Goal: Information Seeking & Learning: Compare options

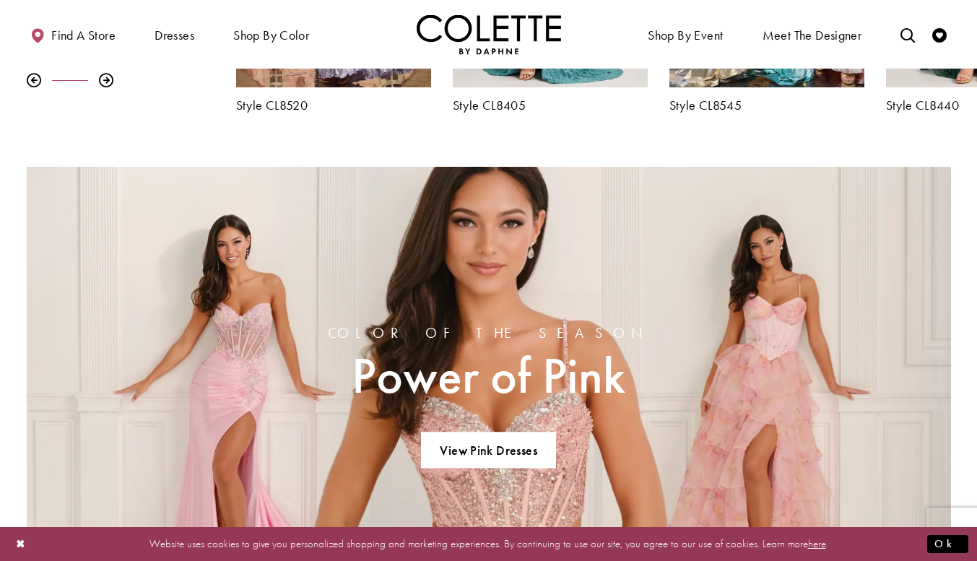
scroll to position [866, 0]
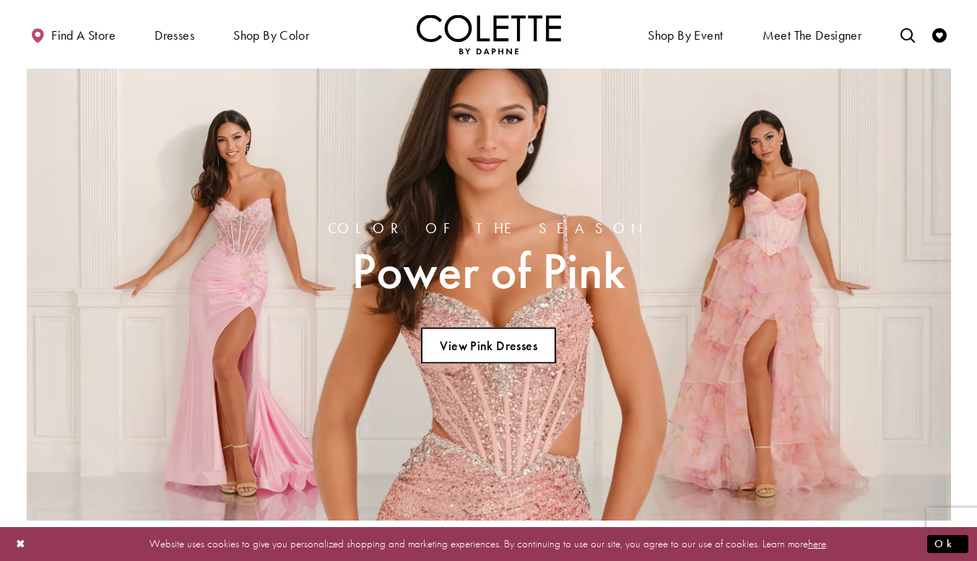
click at [554, 334] on link "View Pink Dresses" at bounding box center [488, 345] width 135 height 36
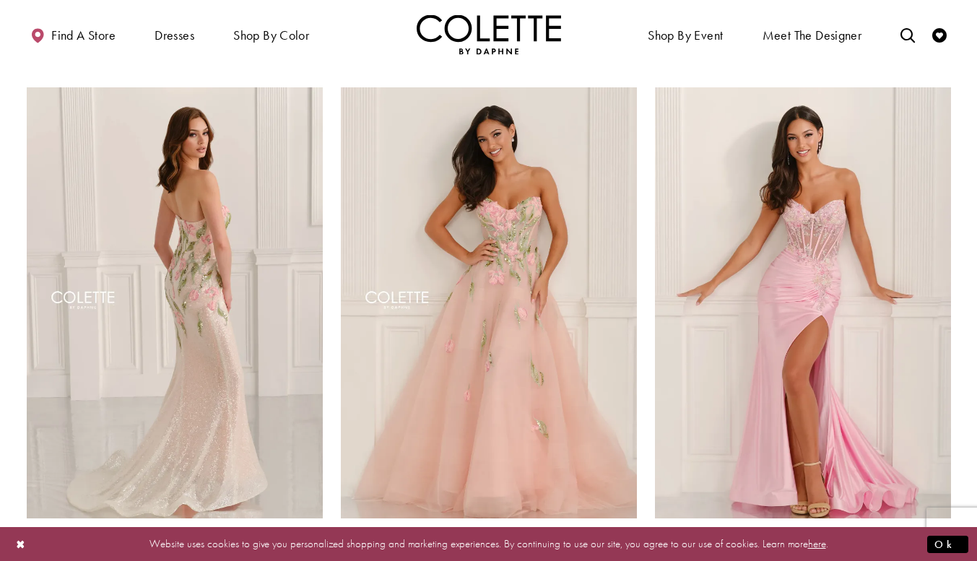
scroll to position [644, 0]
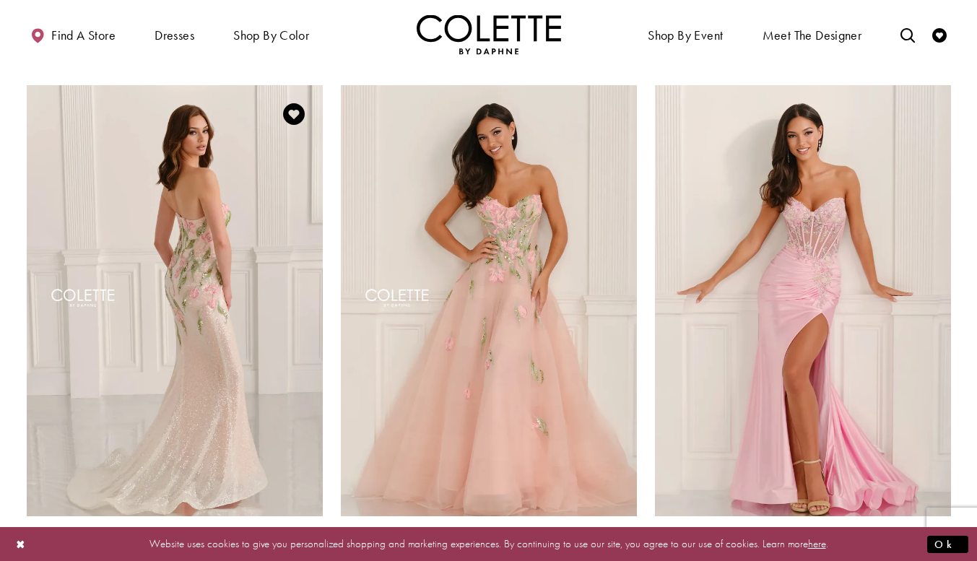
click at [315, 557] on span "m" at bounding box center [313, 565] width 17 height 17
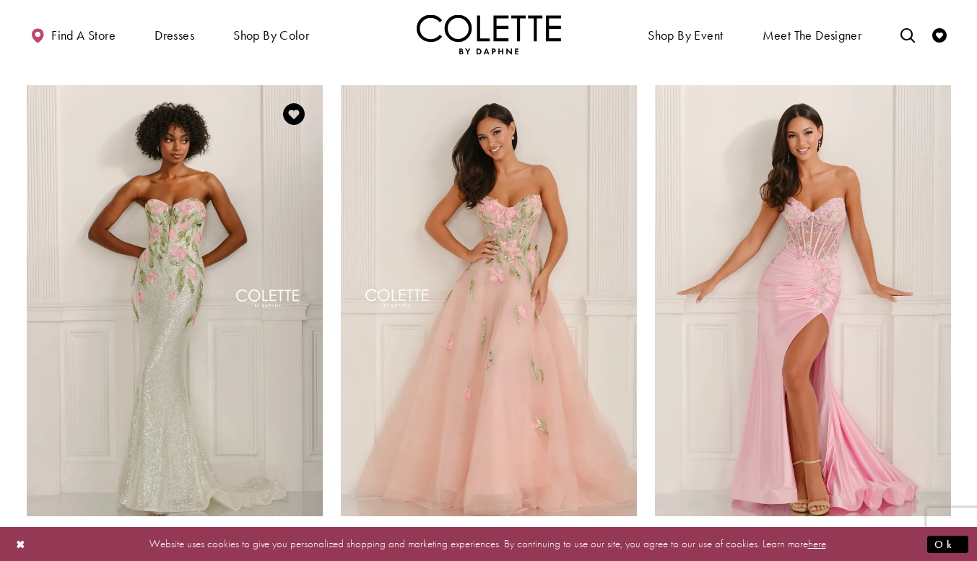
click at [288, 557] on span "m" at bounding box center [291, 565] width 17 height 17
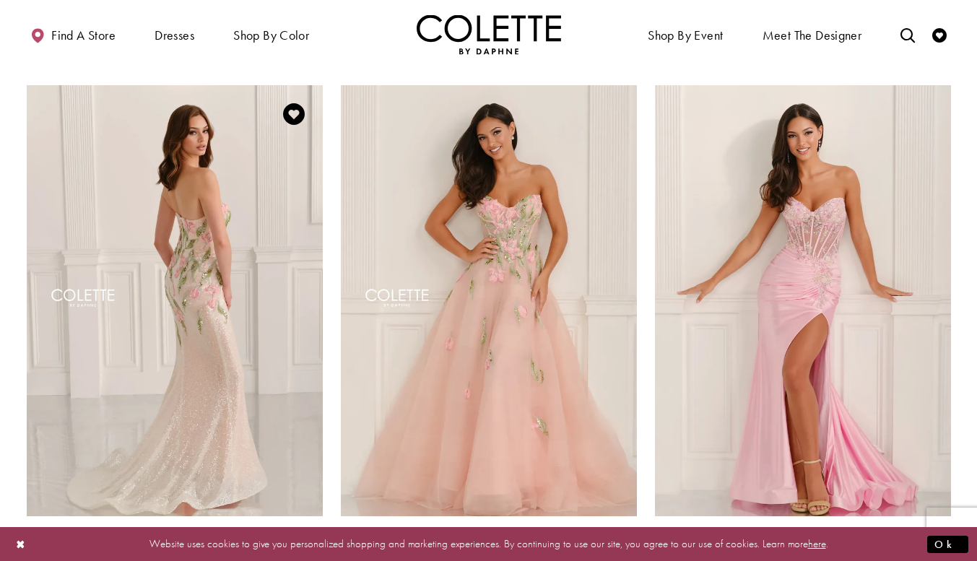
click at [272, 557] on span "m" at bounding box center [269, 565] width 17 height 17
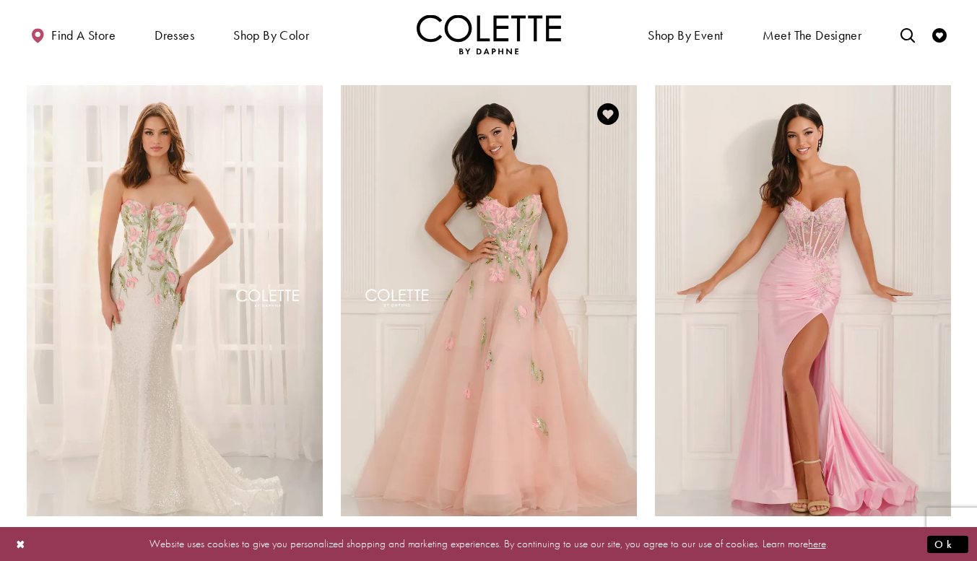
click at [583, 557] on span "m" at bounding box center [583, 565] width 17 height 17
click at [557, 557] on span "m" at bounding box center [560, 565] width 17 height 17
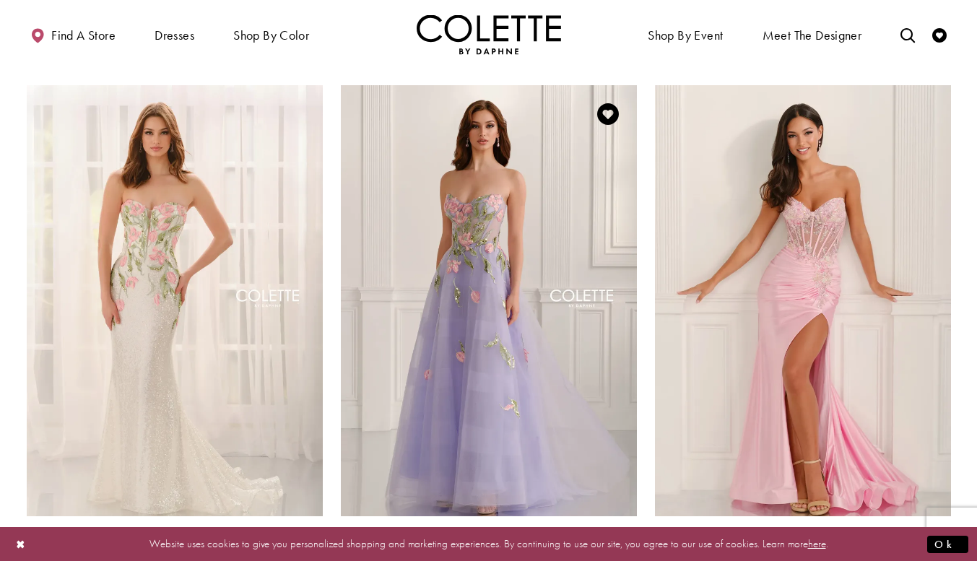
click at [600, 557] on span "m" at bounding box center [605, 565] width 17 height 17
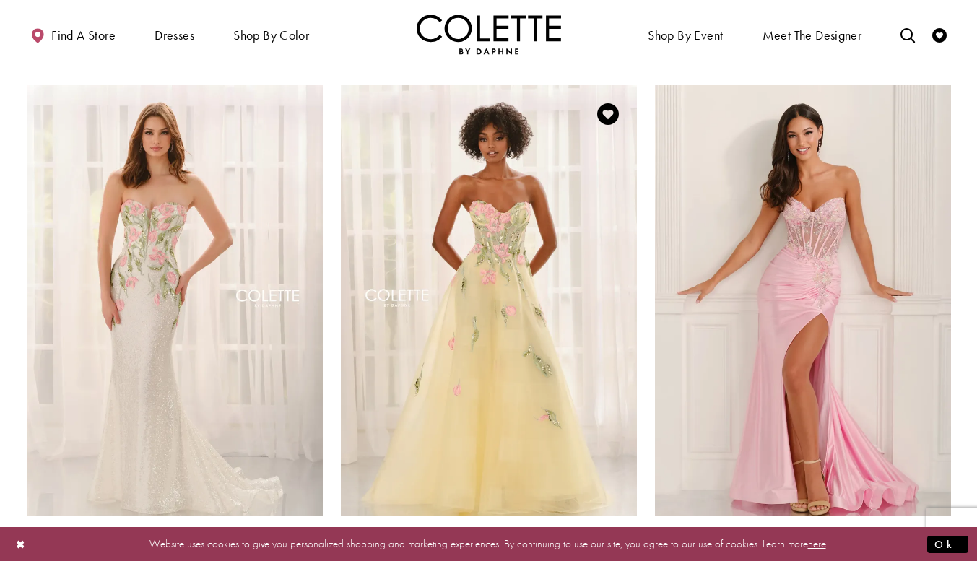
click at [629, 557] on span "m" at bounding box center [627, 565] width 17 height 17
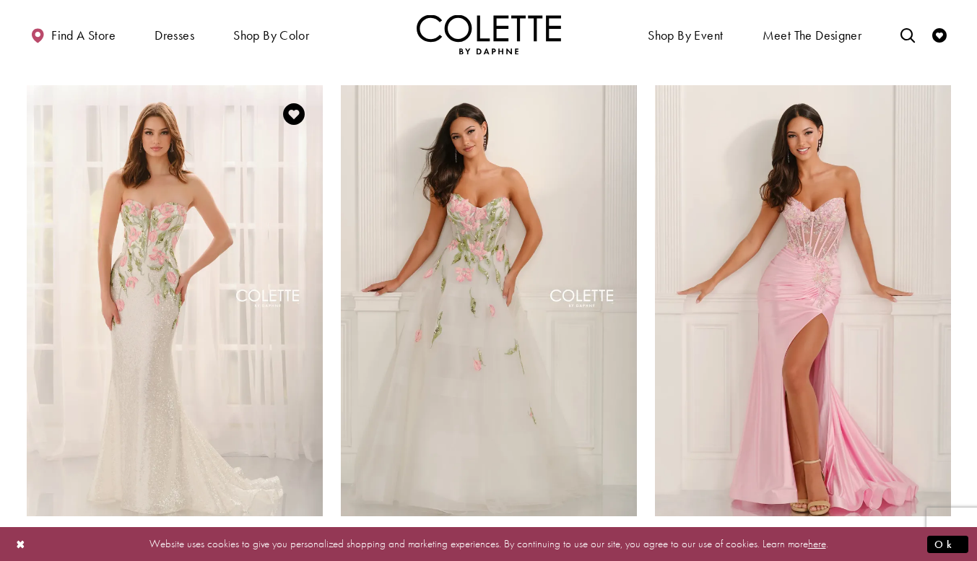
click at [309, 557] on span "m" at bounding box center [313, 565] width 17 height 17
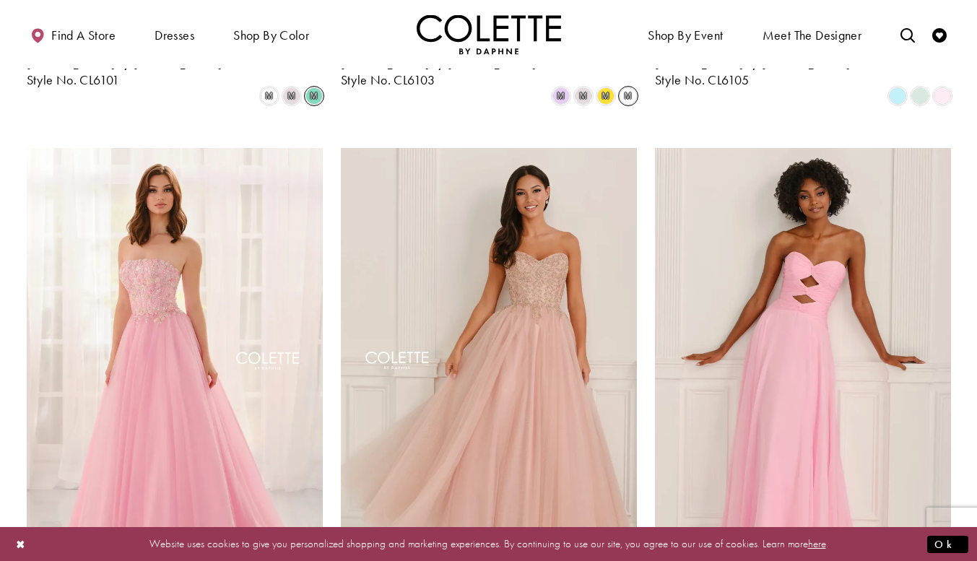
scroll to position [1177, 0]
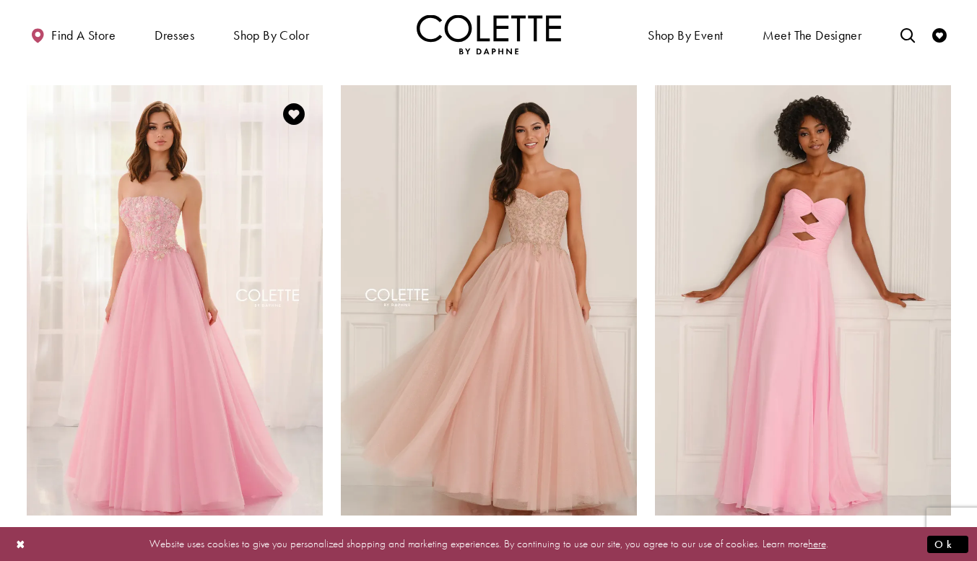
click at [295, 557] on span "Product List" at bounding box center [291, 565] width 17 height 17
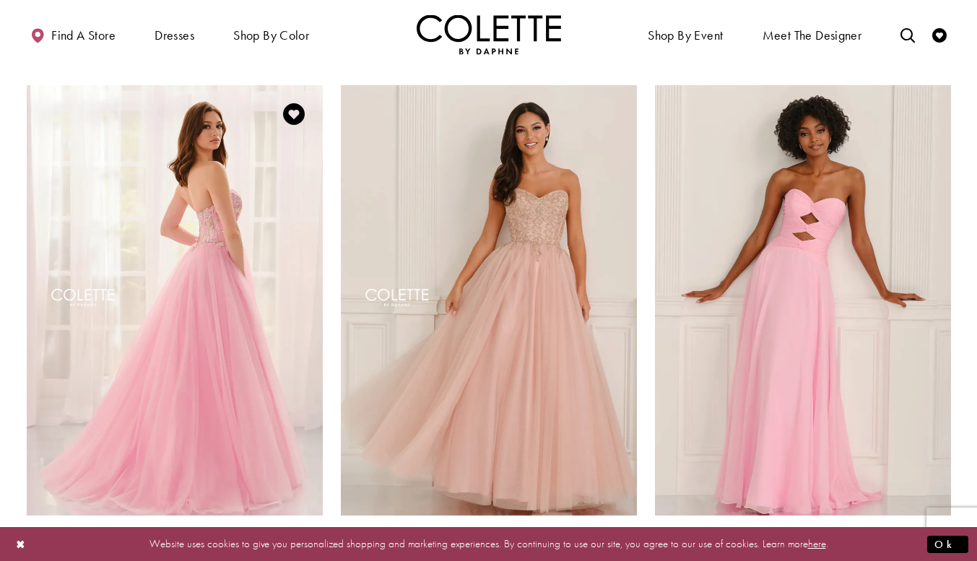
click at [229, 313] on img "Visit Colette by Daphne Style No. CL6107 Page" at bounding box center [175, 300] width 296 height 430
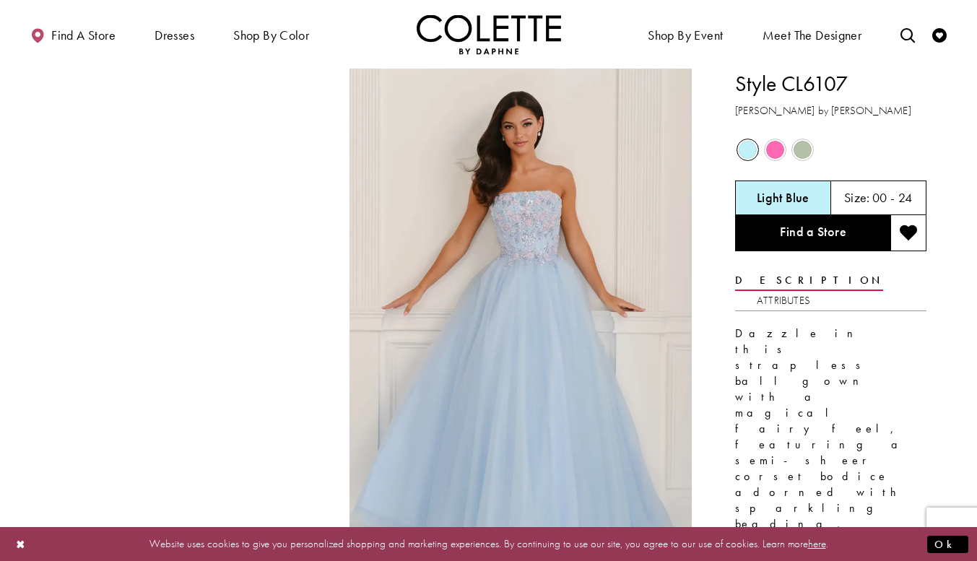
drag, startPoint x: 845, startPoint y: 84, endPoint x: 787, endPoint y: 81, distance: 58.5
click at [787, 81] on h1 "Style CL6107" at bounding box center [830, 84] width 191 height 30
copy h1 "CL6107"
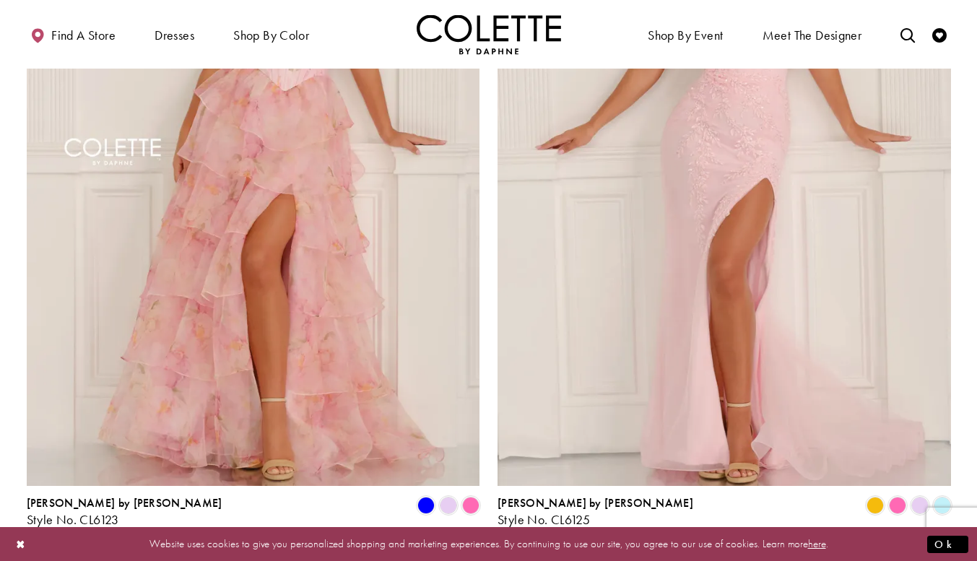
scroll to position [2747, 0]
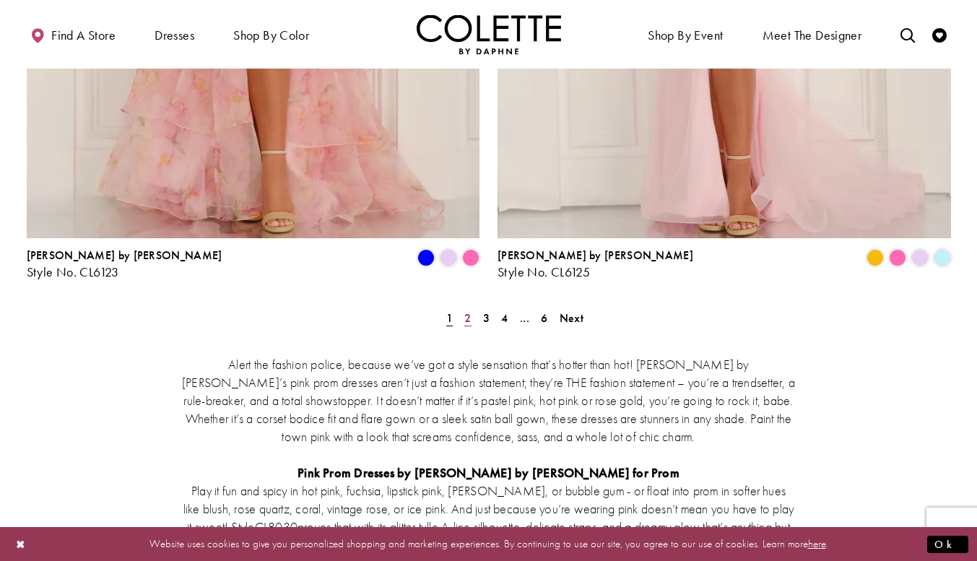
click at [466, 310] on span "2" at bounding box center [467, 317] width 6 height 15
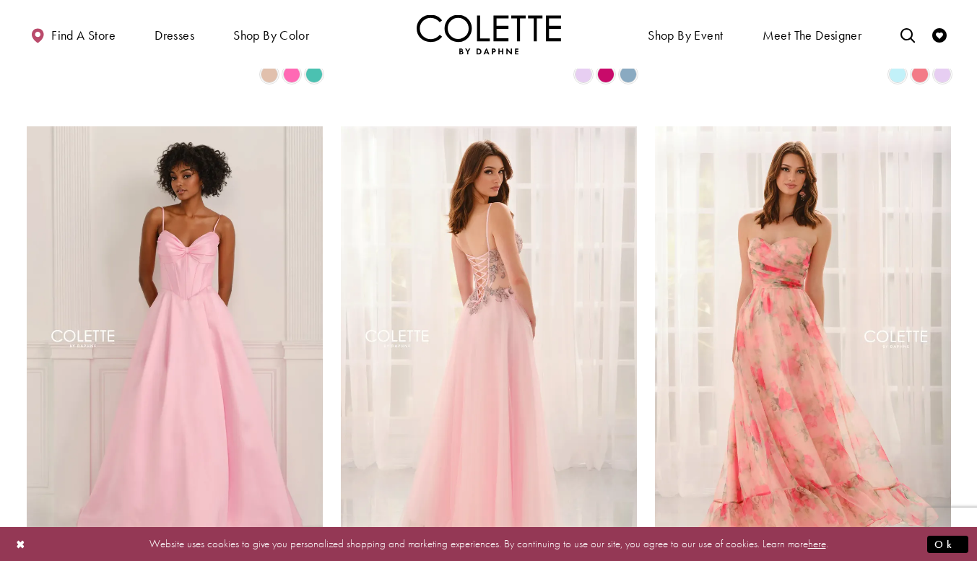
scroll to position [1141, 0]
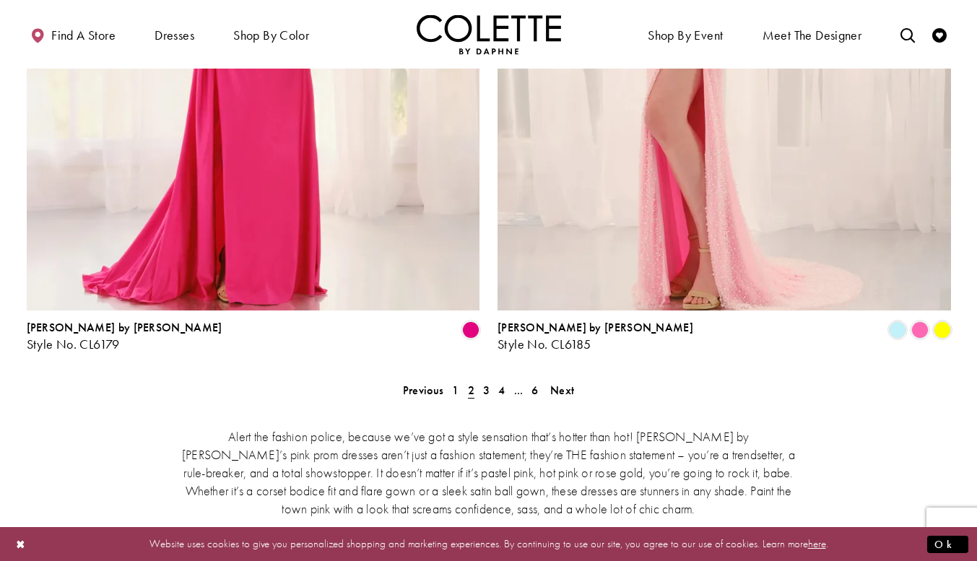
scroll to position [2676, 0]
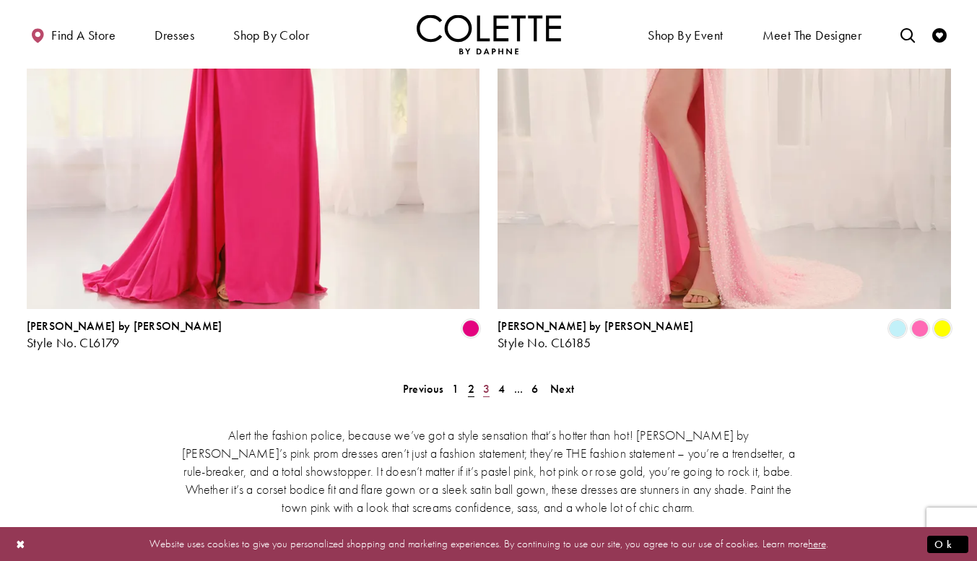
click at [487, 381] on span "3" at bounding box center [486, 388] width 6 height 15
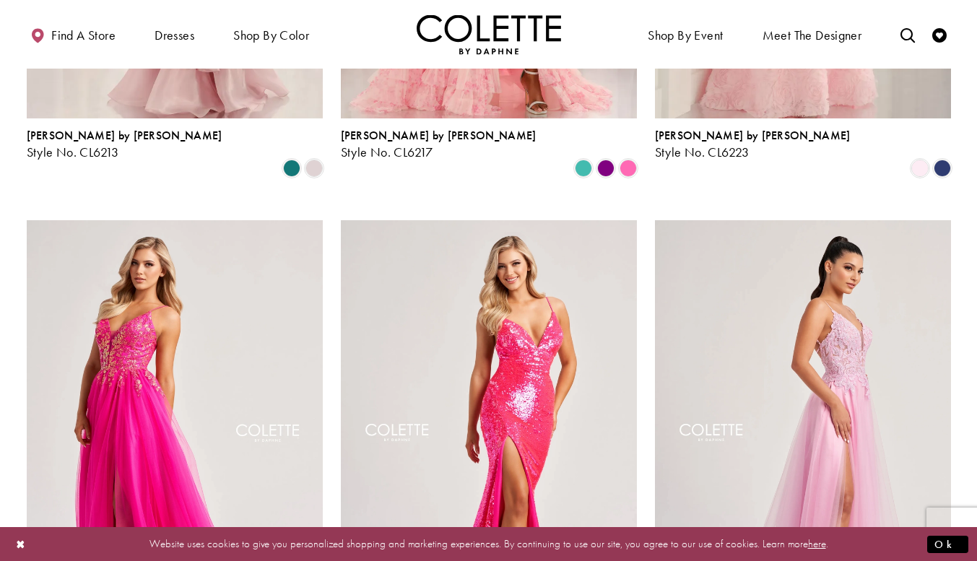
scroll to position [1046, 0]
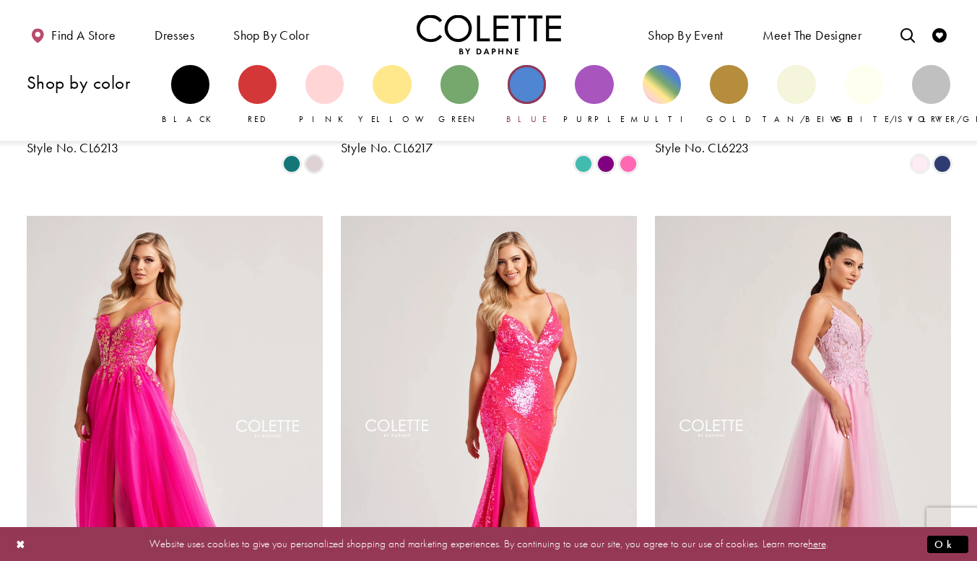
click at [515, 76] on div "Primary block" at bounding box center [526, 84] width 38 height 38
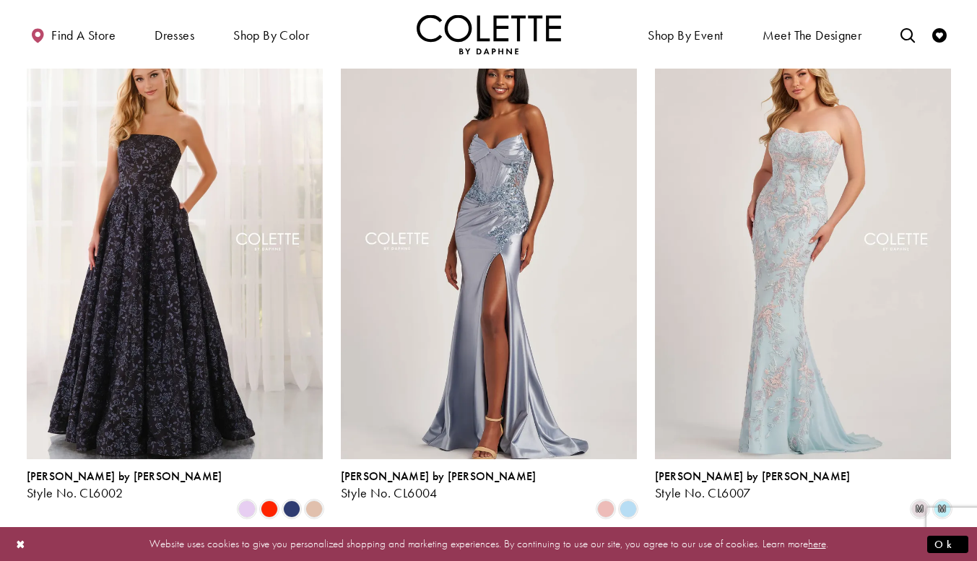
scroll to position [151, 0]
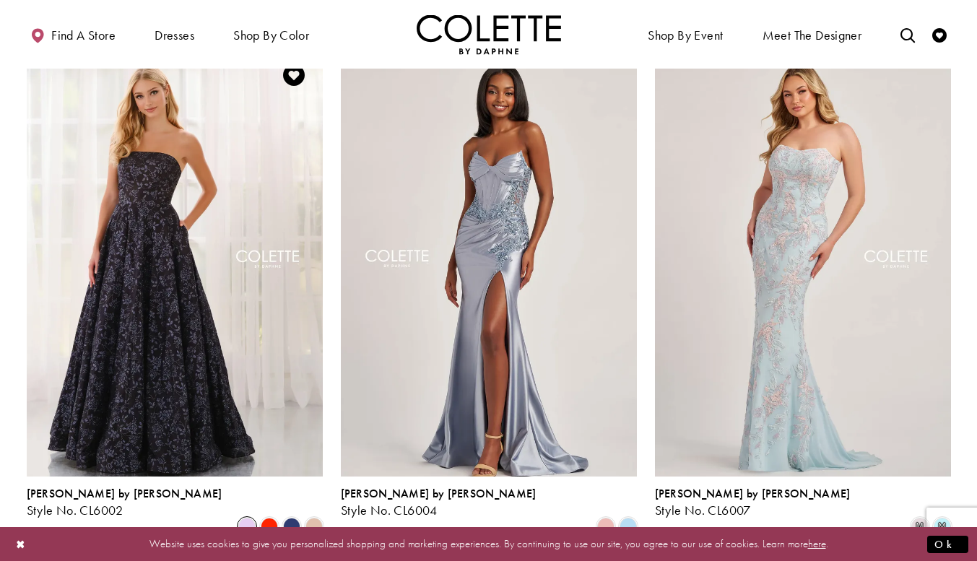
click at [245, 518] on span "Product List" at bounding box center [246, 526] width 17 height 17
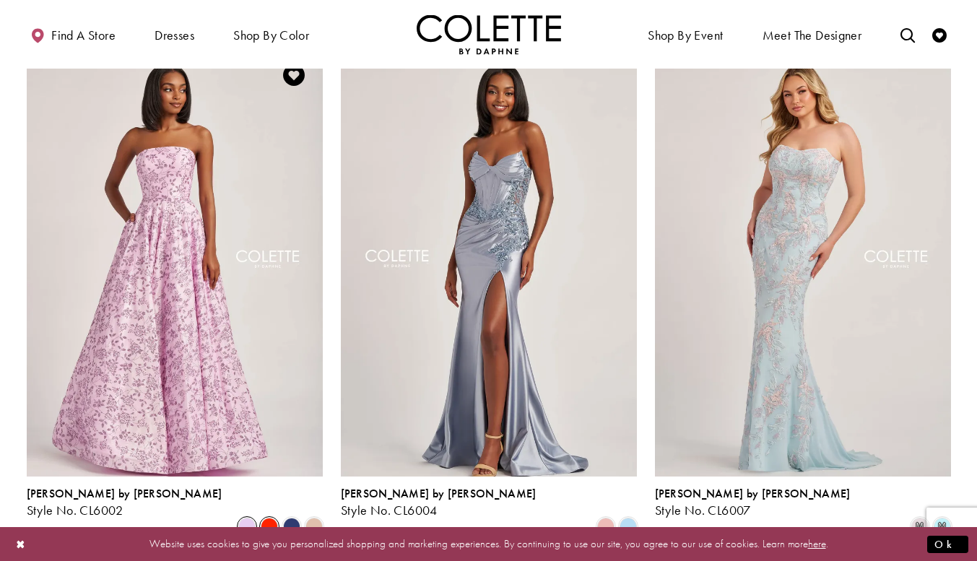
click at [269, 518] on span "Product List" at bounding box center [269, 526] width 17 height 17
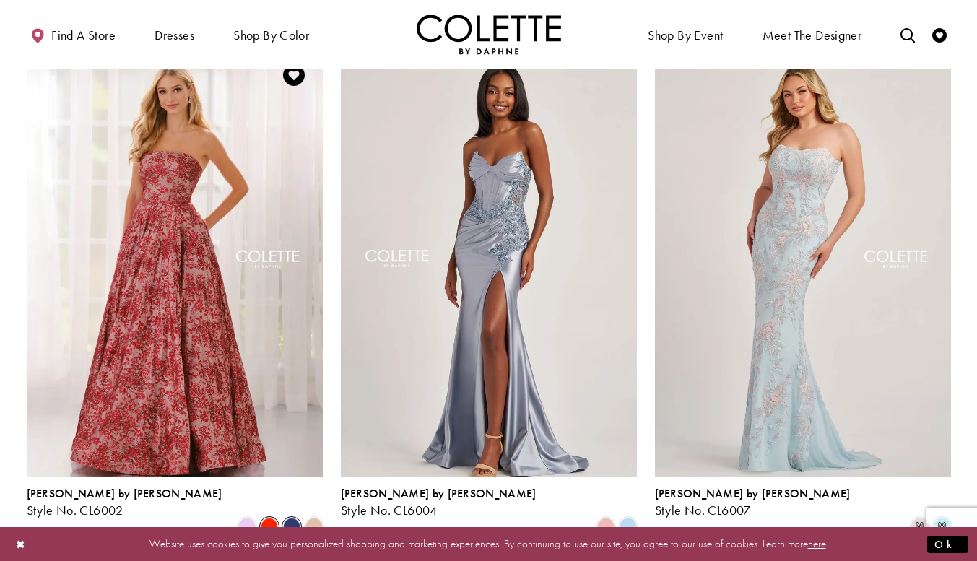
click at [295, 518] on span "Product List" at bounding box center [291, 526] width 17 height 17
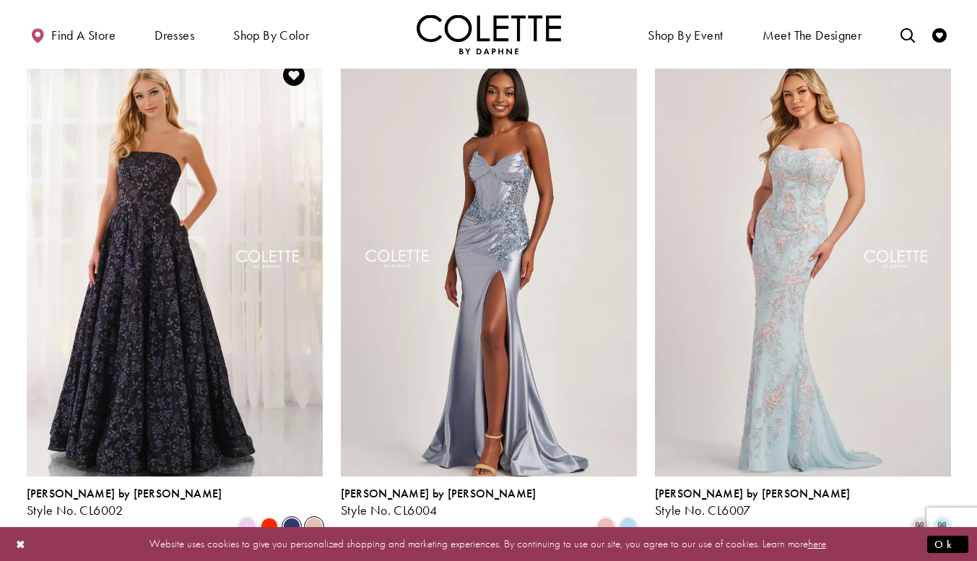
click at [318, 518] on span "Product List" at bounding box center [313, 526] width 17 height 17
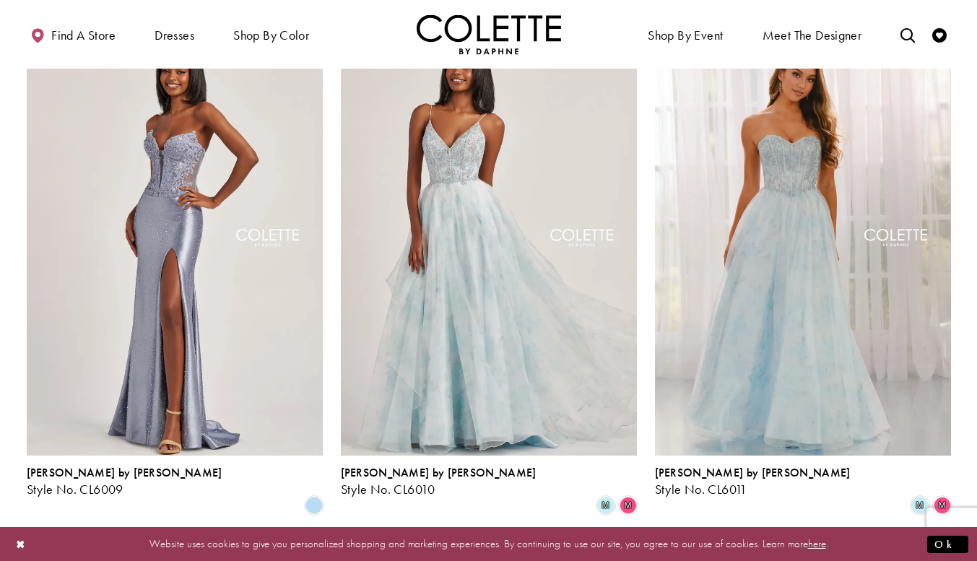
scroll to position [704, 0]
click at [942, 497] on span "m" at bounding box center [941, 505] width 17 height 17
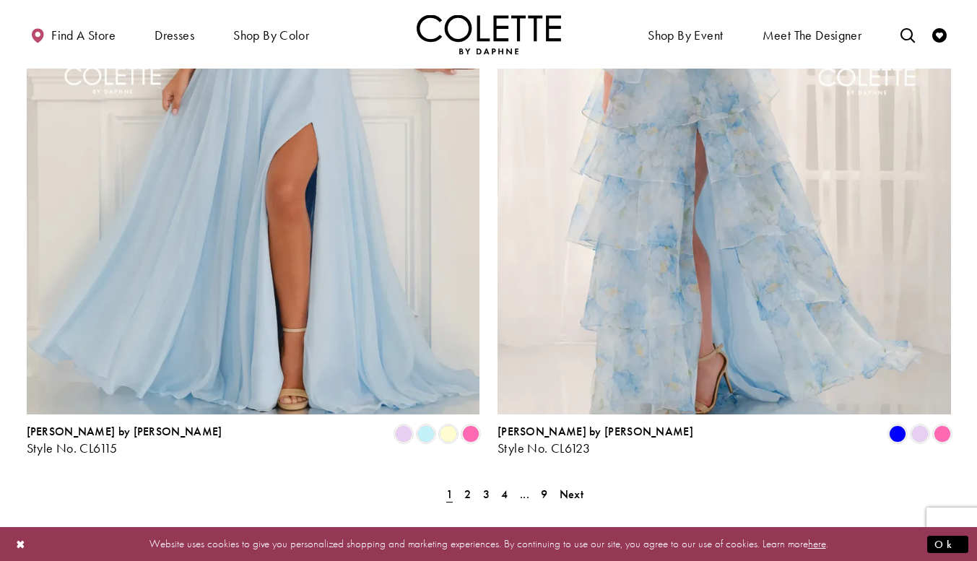
scroll to position [2586, 0]
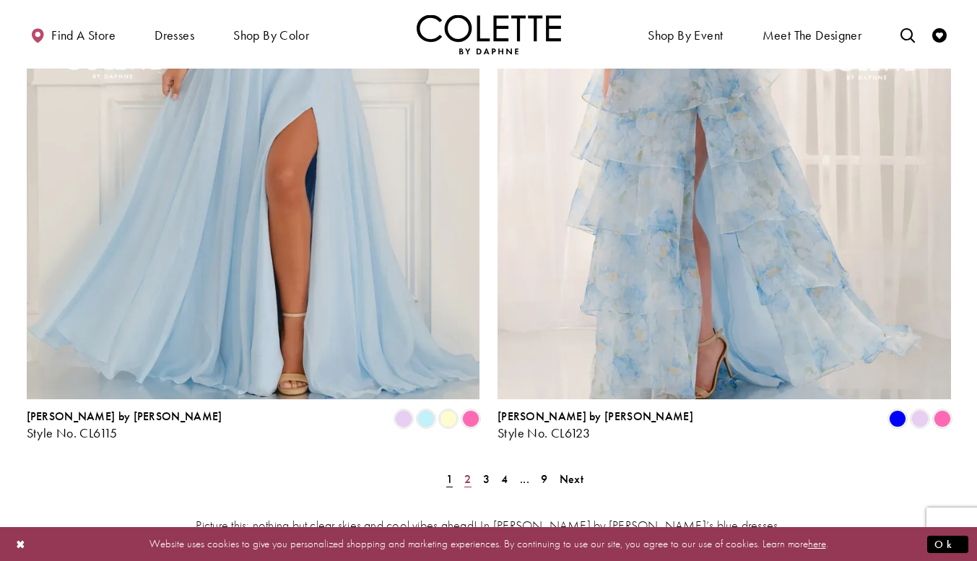
click at [463, 469] on link "2" at bounding box center [467, 479] width 15 height 21
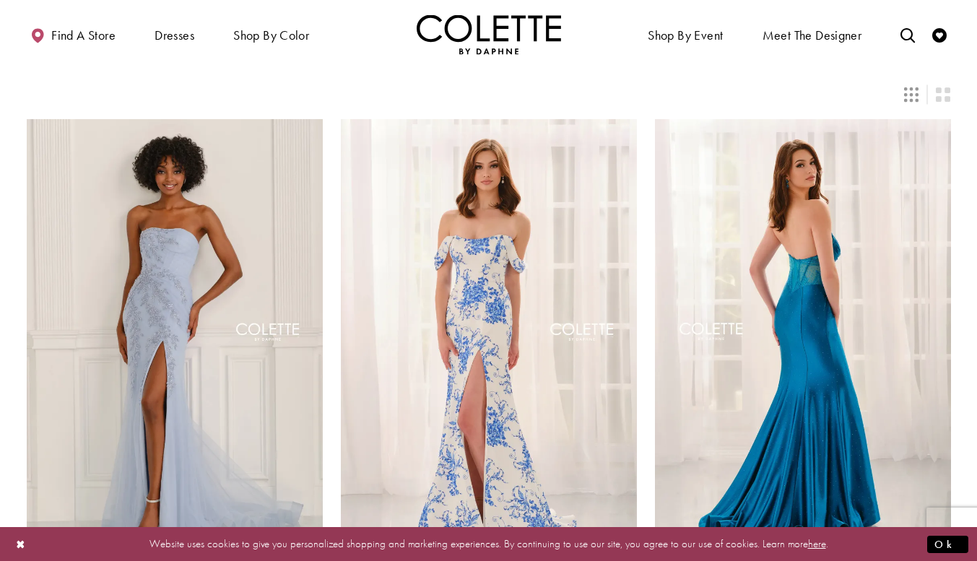
scroll to position [147, 0]
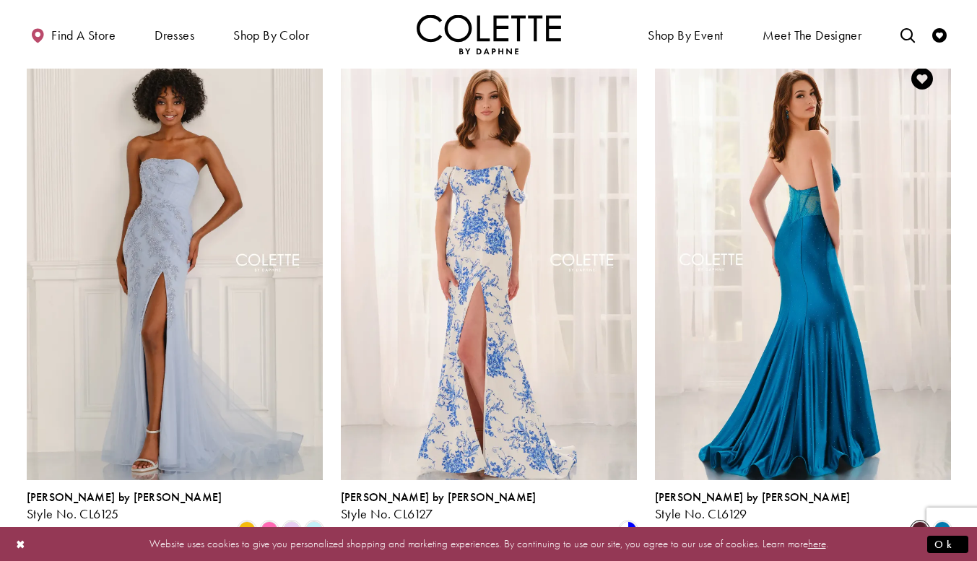
click at [920, 521] on span "Product List" at bounding box center [919, 529] width 17 height 17
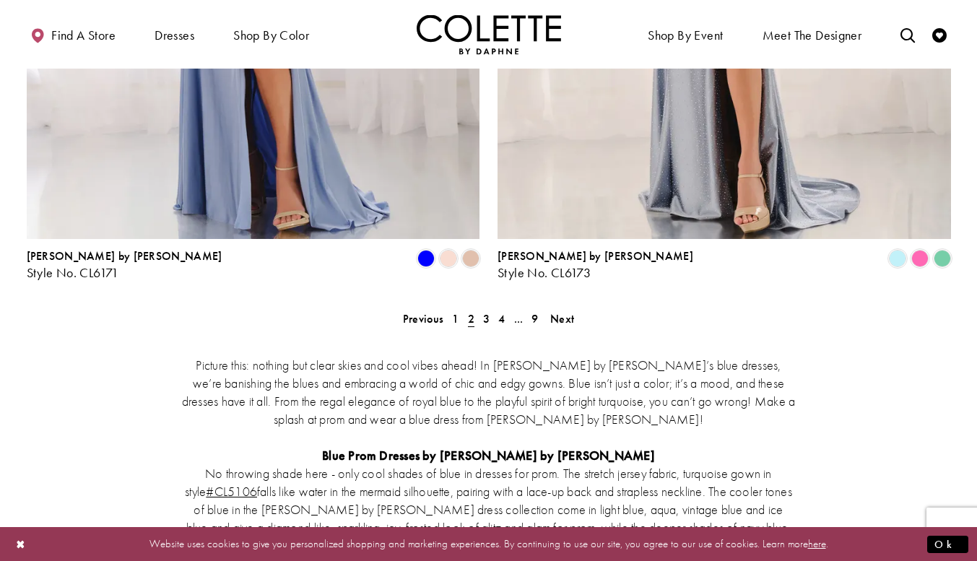
scroll to position [2804, 0]
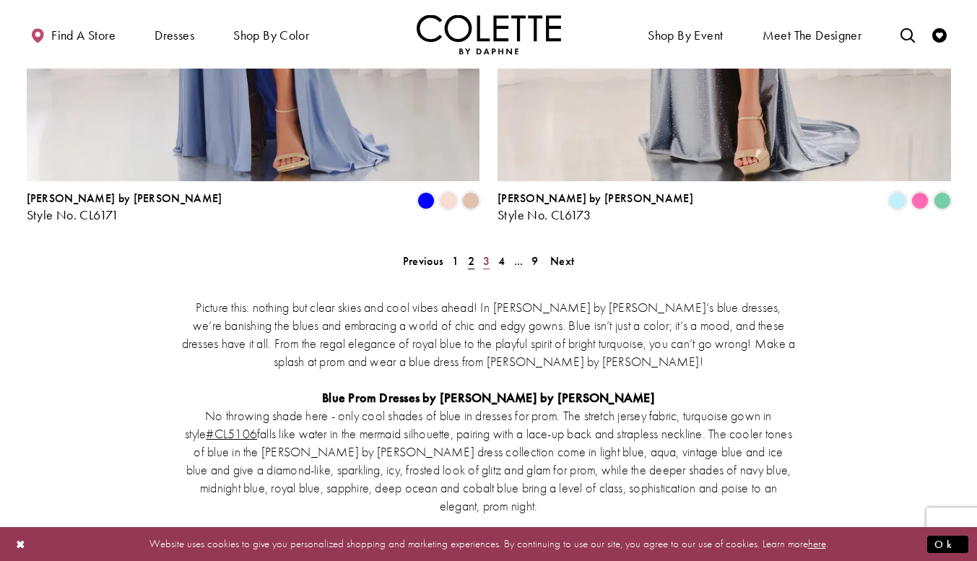
click at [484, 253] on span "3" at bounding box center [486, 260] width 6 height 15
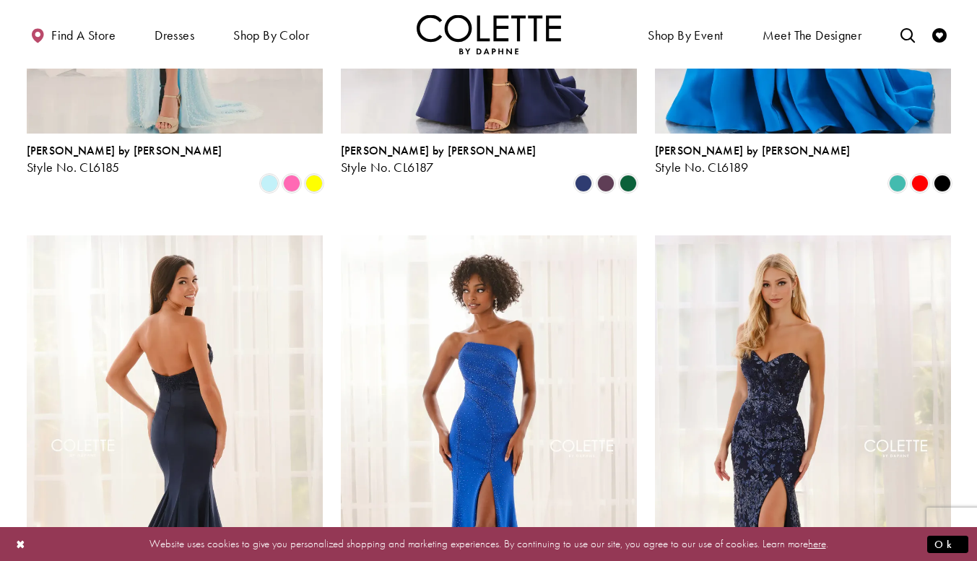
scroll to position [134, 0]
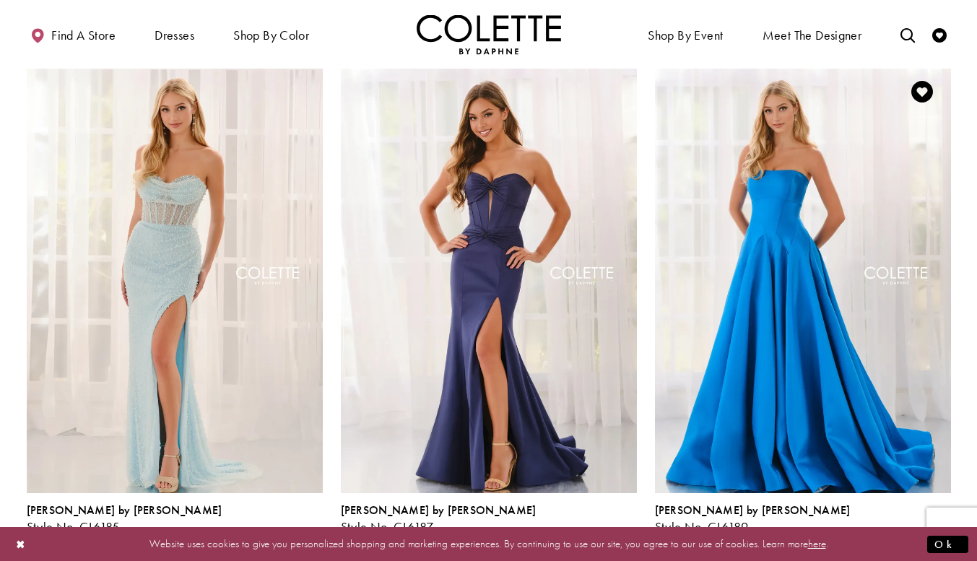
click at [897, 534] on span "Product List" at bounding box center [897, 542] width 17 height 17
click at [922, 534] on span "Product List" at bounding box center [919, 542] width 17 height 17
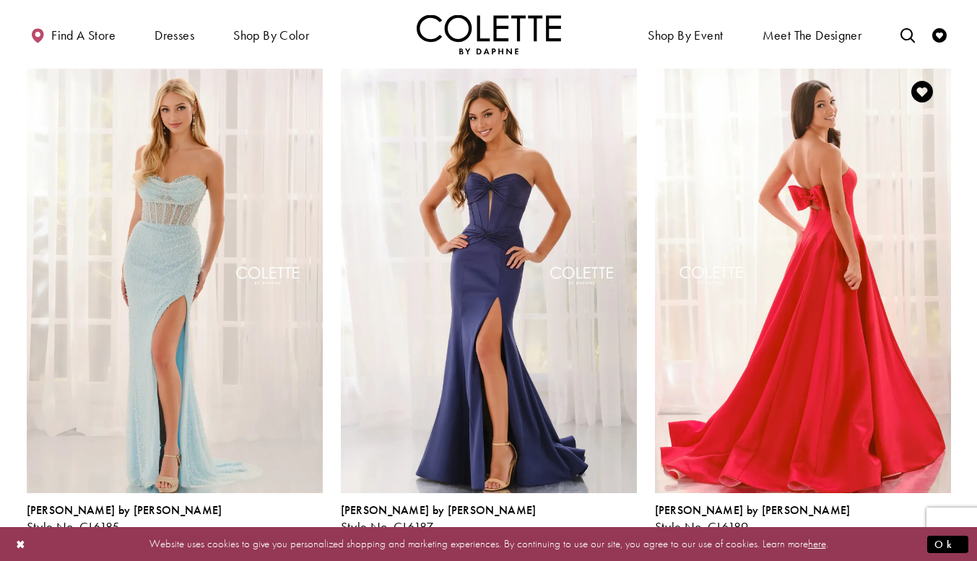
click at [948, 534] on span "Product List" at bounding box center [941, 542] width 17 height 17
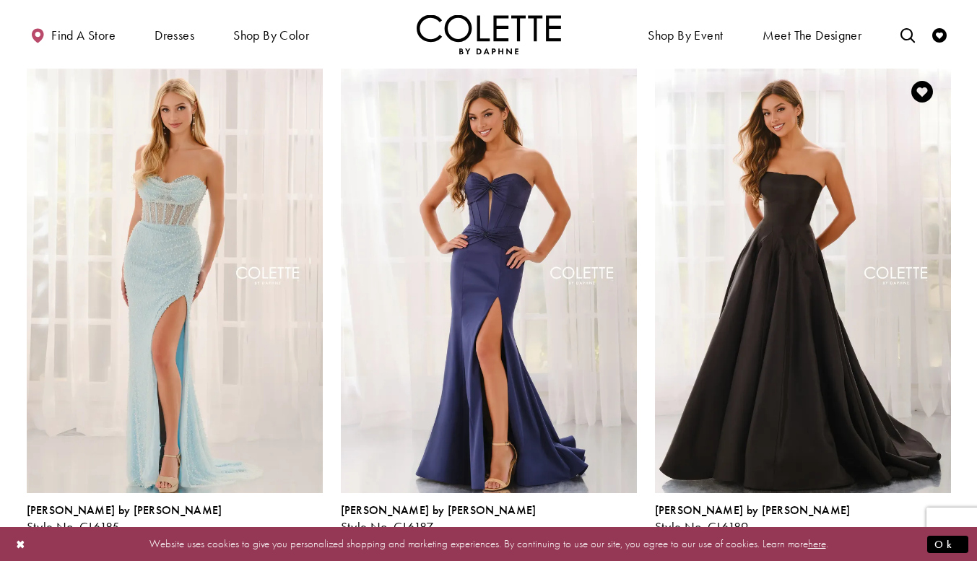
click at [900, 534] on span "Product List" at bounding box center [897, 542] width 17 height 17
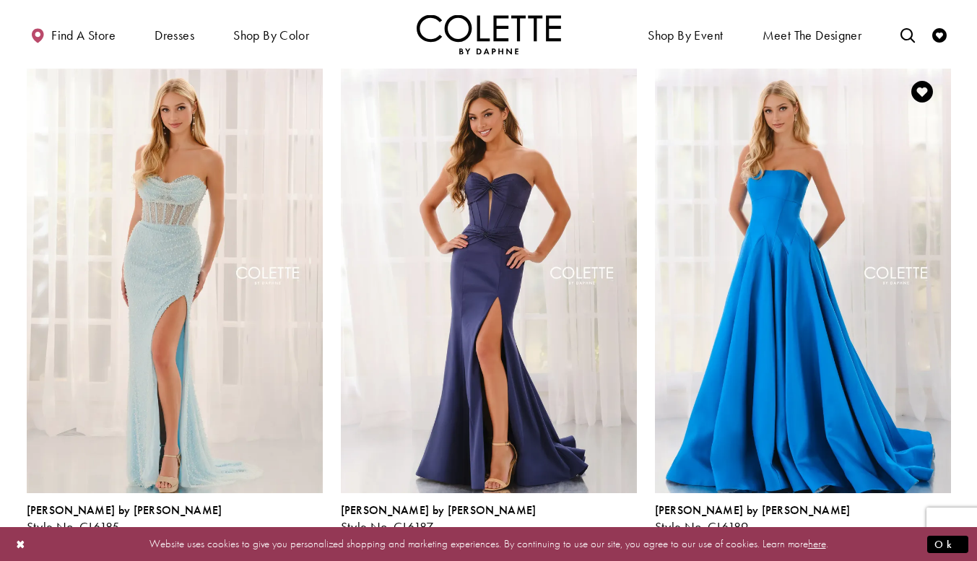
click at [916, 534] on span "Product List" at bounding box center [919, 542] width 17 height 17
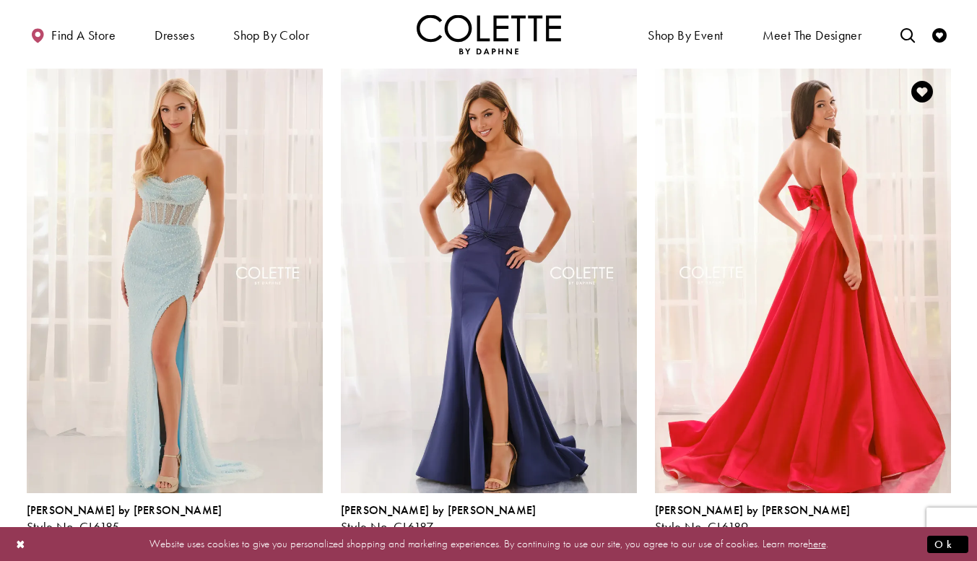
click at [938, 534] on span "Product List" at bounding box center [941, 542] width 17 height 17
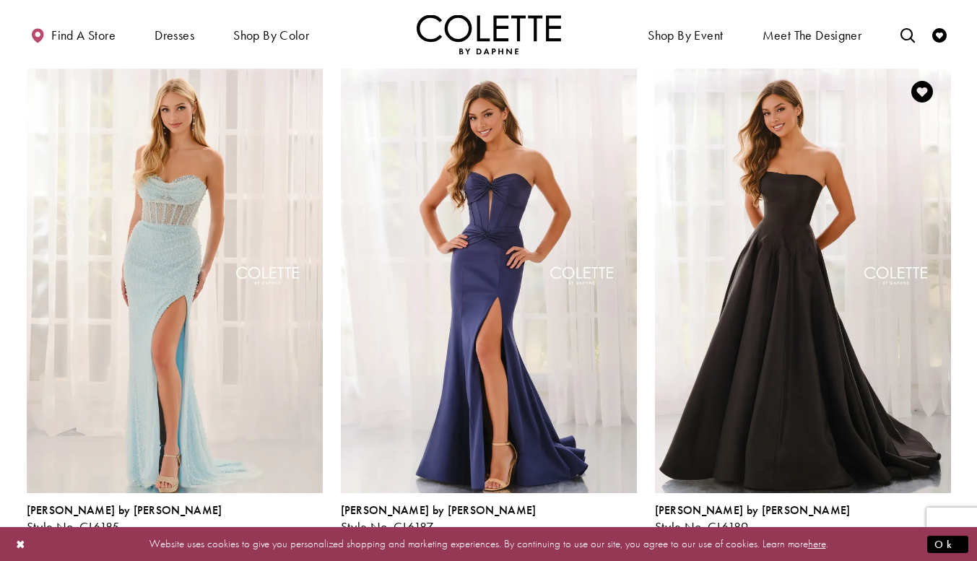
click at [894, 534] on span "Product List" at bounding box center [897, 542] width 17 height 17
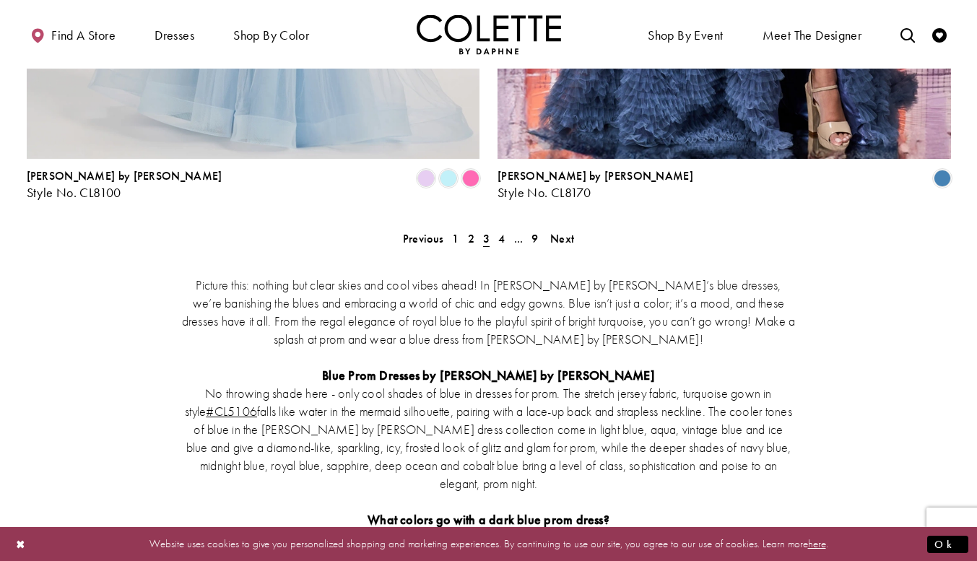
scroll to position [2842, 0]
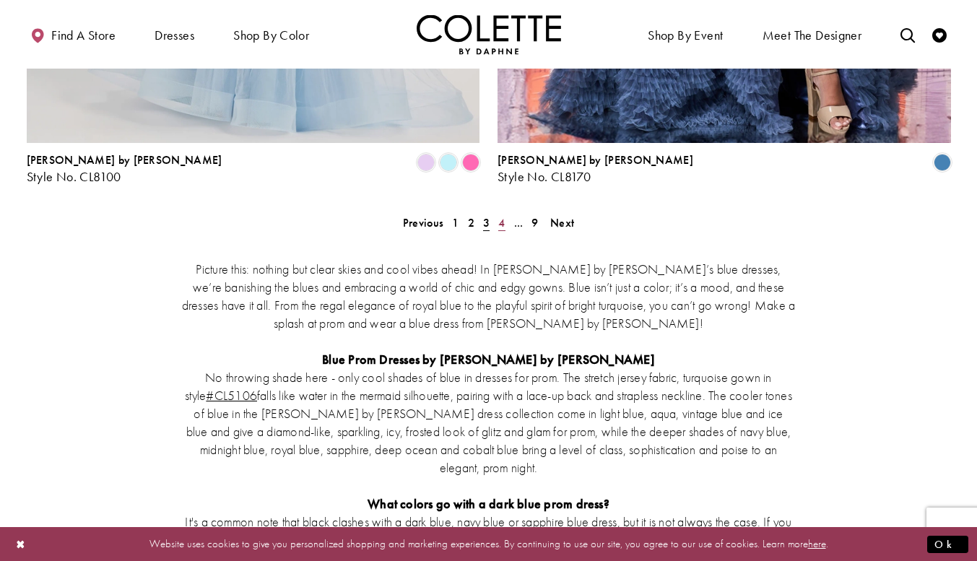
click at [503, 215] on span "4" at bounding box center [501, 222] width 6 height 15
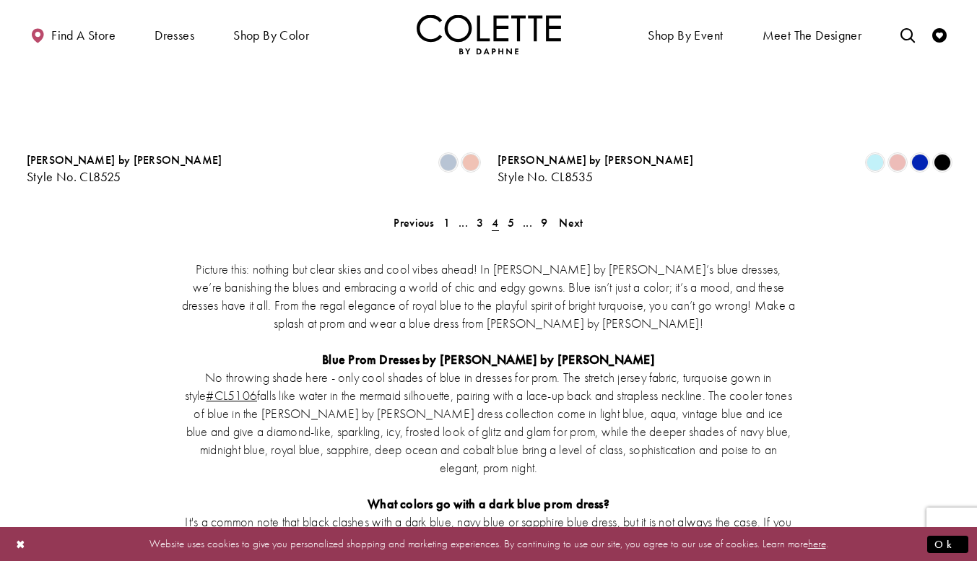
scroll to position [78, 0]
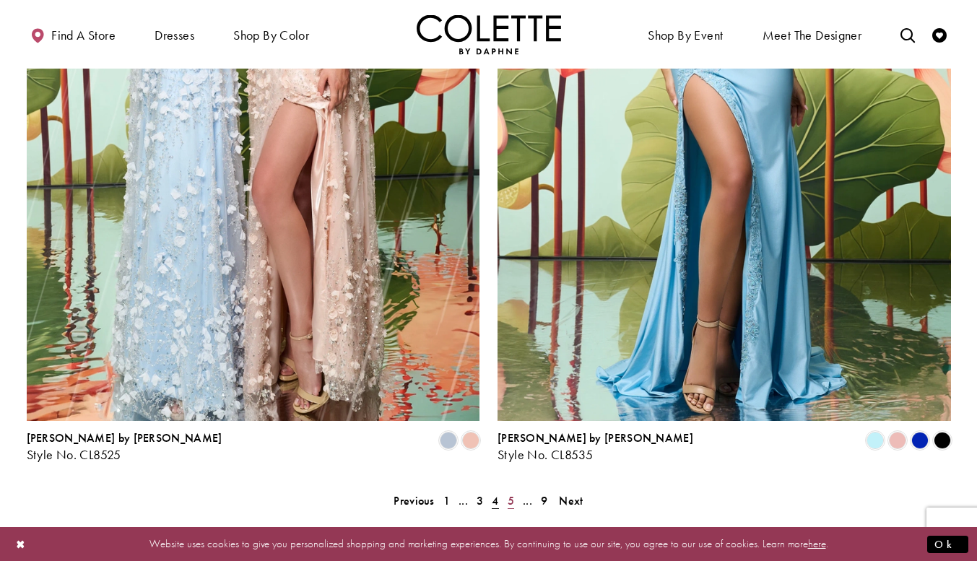
click at [507, 490] on link "5" at bounding box center [510, 500] width 15 height 21
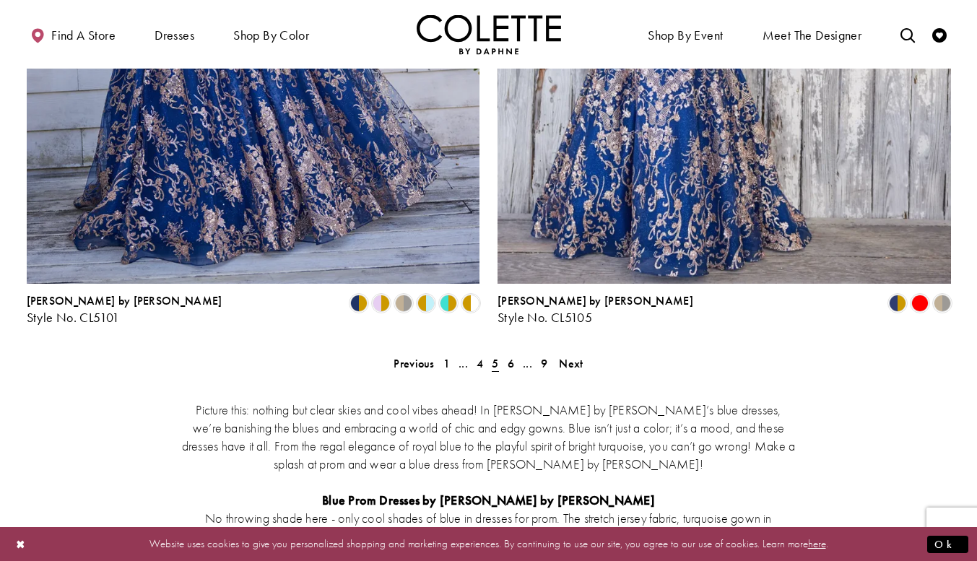
scroll to position [2695, 0]
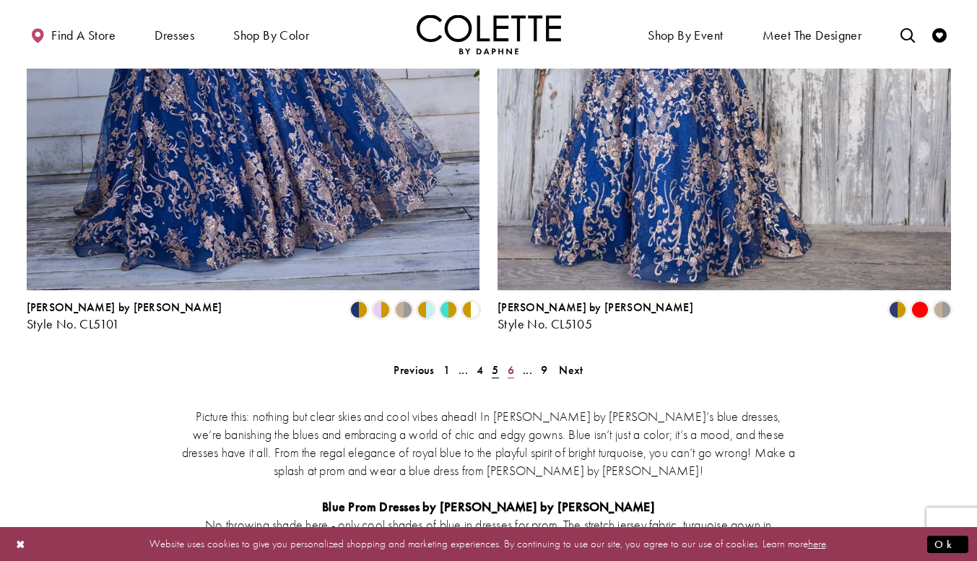
click at [511, 362] on span "6" at bounding box center [510, 369] width 6 height 15
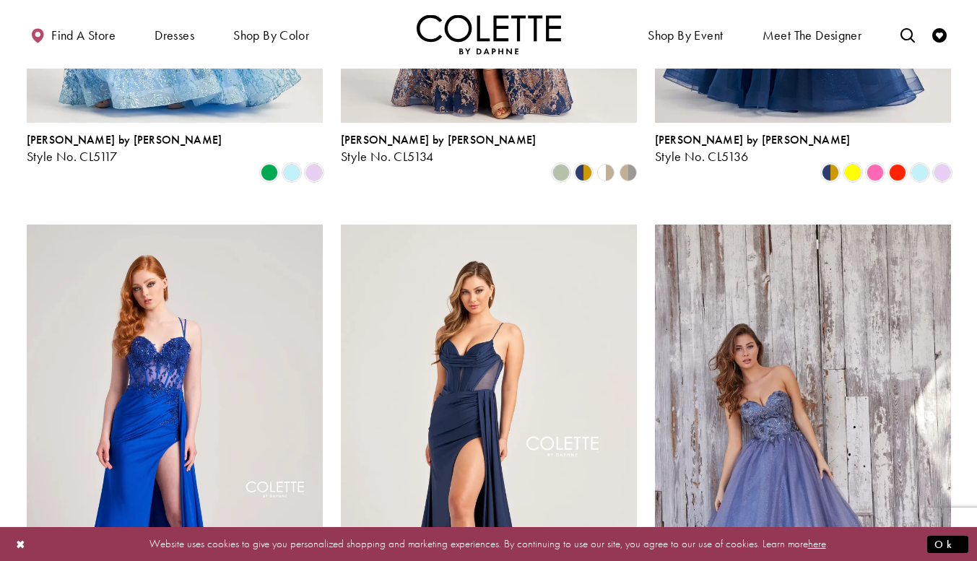
scroll to position [1038, 0]
